Goal: Check status: Check status

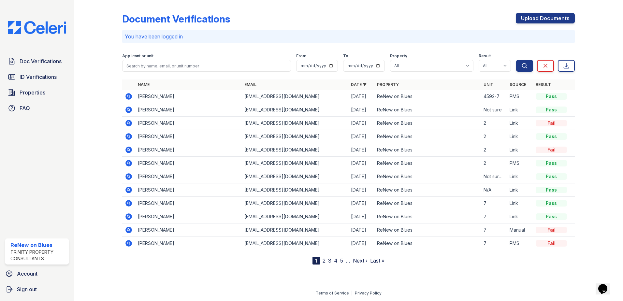
click at [127, 111] on icon at bounding box center [128, 109] width 7 height 7
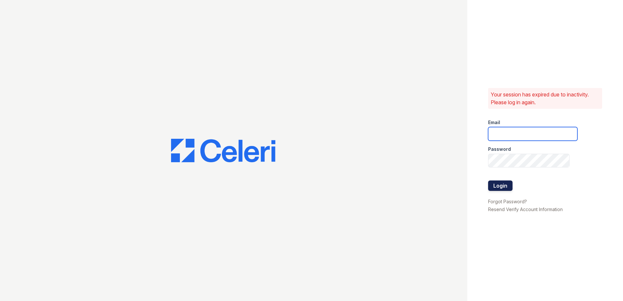
type input "renewonblues@trinity-pm.com"
click at [506, 182] on button "Login" at bounding box center [500, 185] width 24 height 10
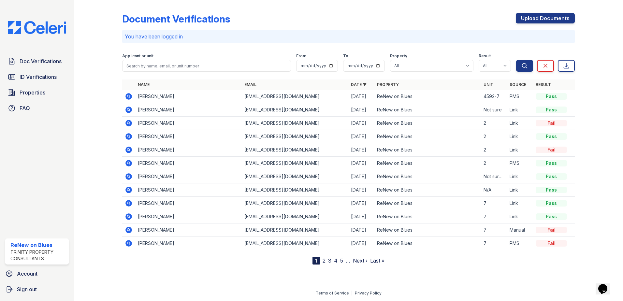
click at [127, 111] on icon at bounding box center [128, 109] width 7 height 7
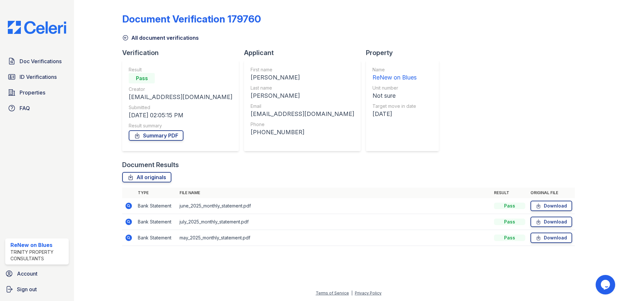
click at [130, 206] on icon at bounding box center [128, 206] width 7 height 7
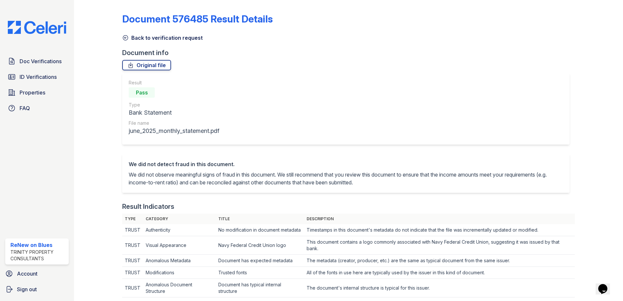
click at [172, 40] on link "Back to verification request" at bounding box center [162, 38] width 80 height 8
